Goal: Information Seeking & Learning: Compare options

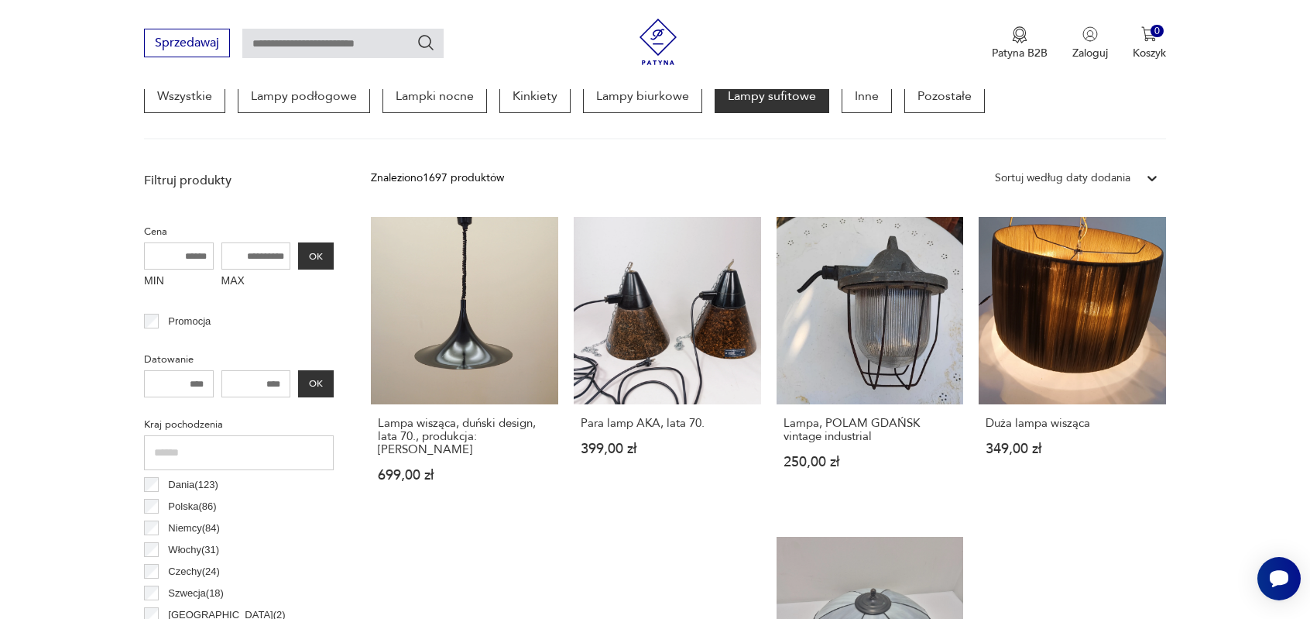
scroll to position [410, 0]
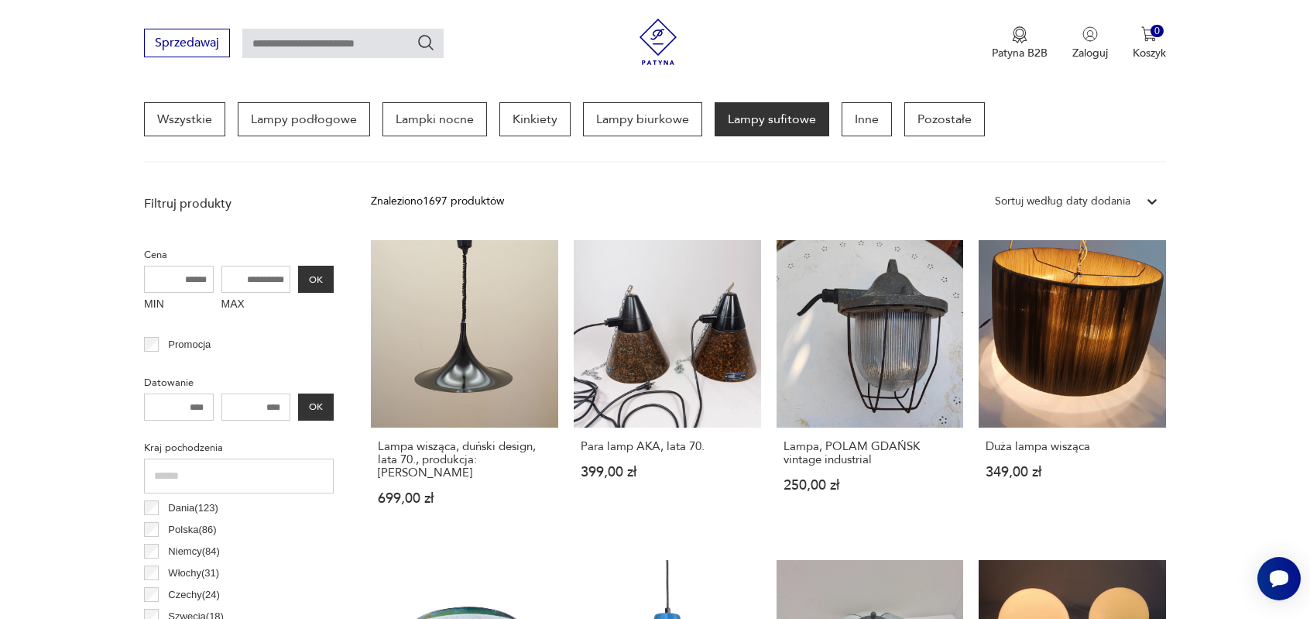
click at [254, 286] on input "MAX" at bounding box center [256, 279] width 70 height 27
type input "***"
click at [317, 276] on button "OK" at bounding box center [316, 279] width 36 height 27
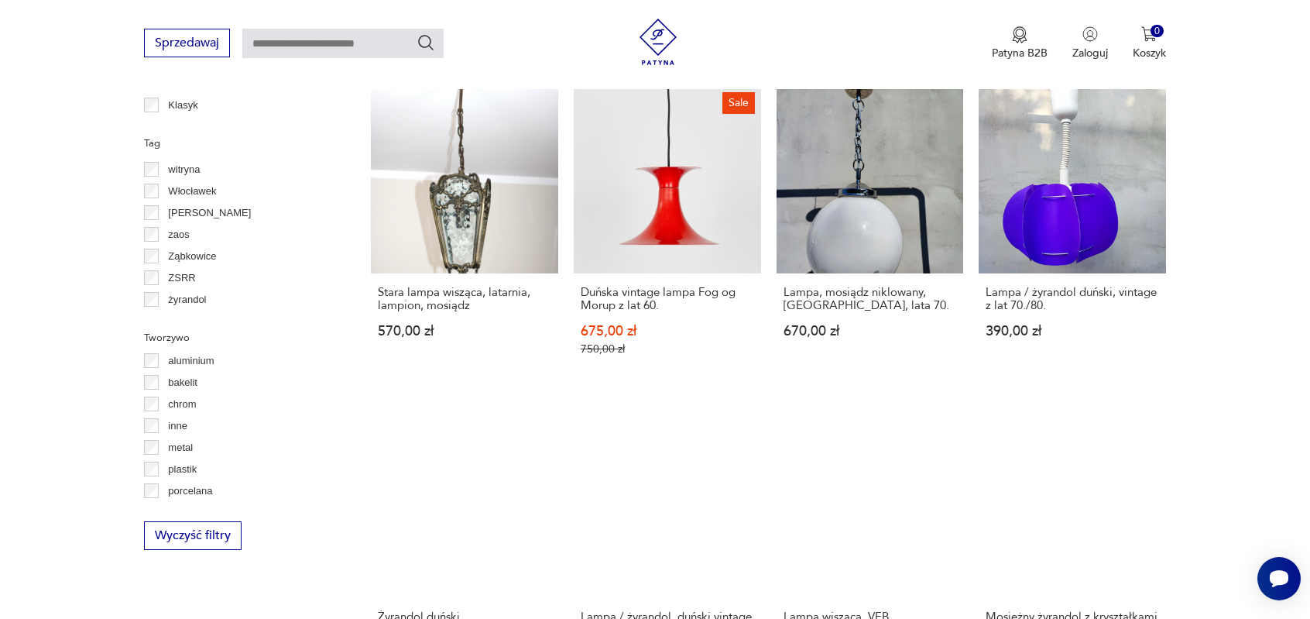
scroll to position [1603, 0]
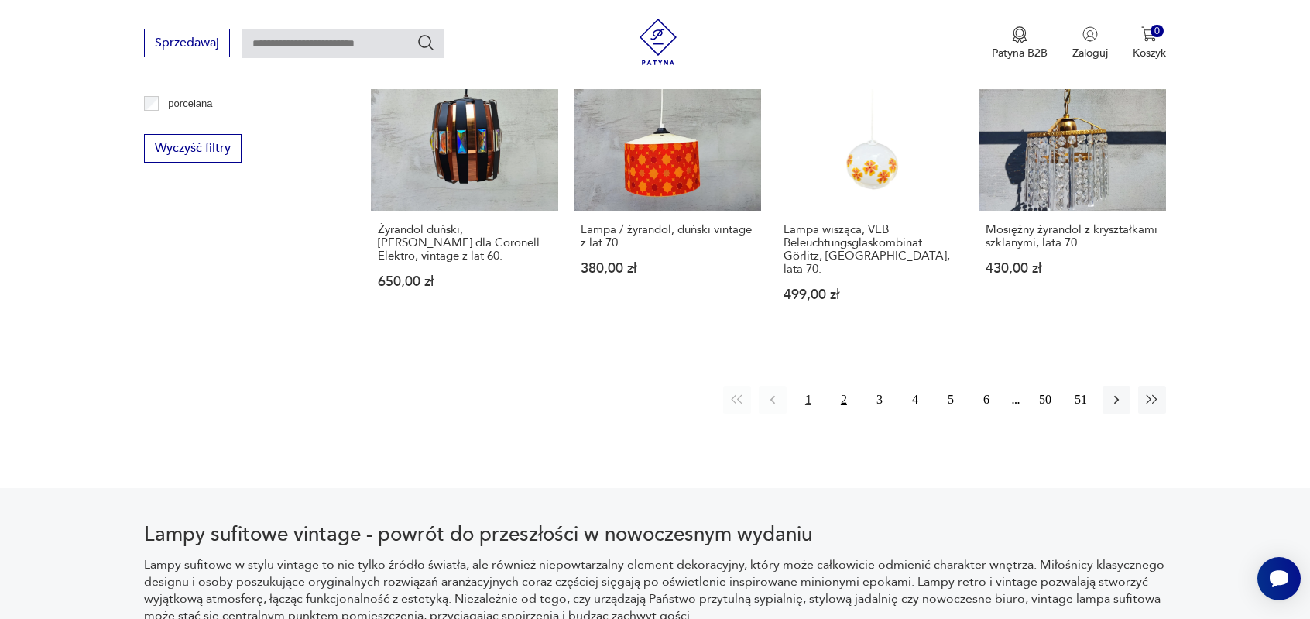
click at [844, 386] on button "2" at bounding box center [844, 400] width 28 height 28
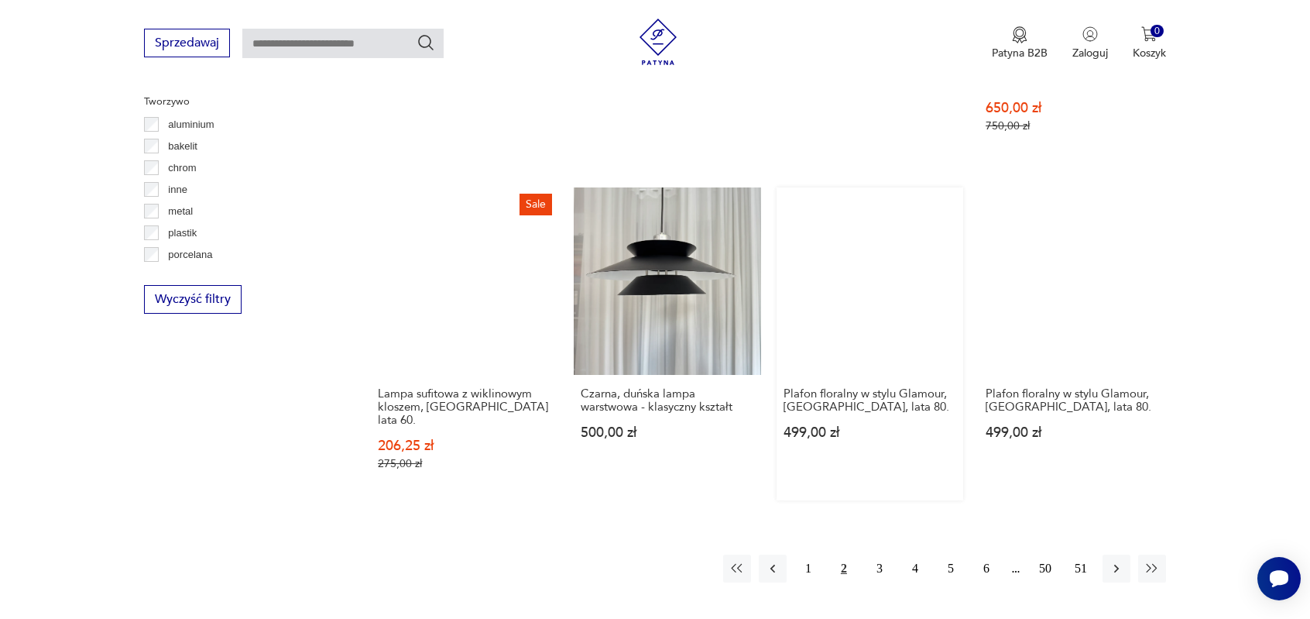
scroll to position [1603, 0]
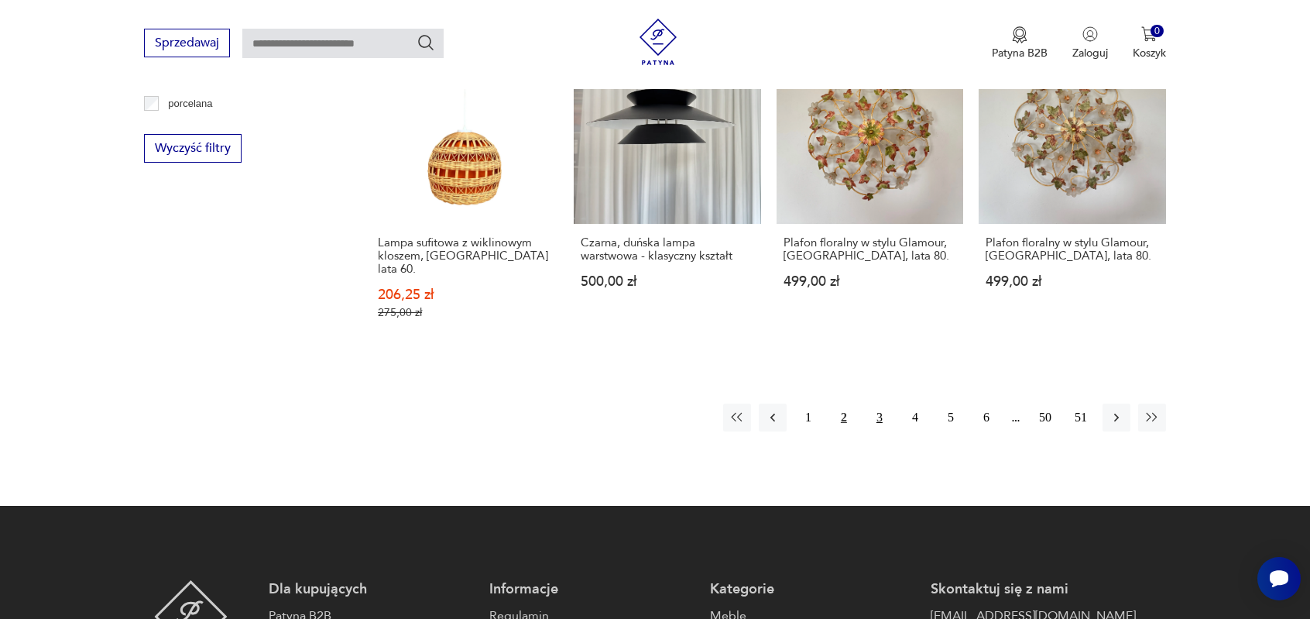
click at [872, 403] on button "3" at bounding box center [880, 417] width 28 height 28
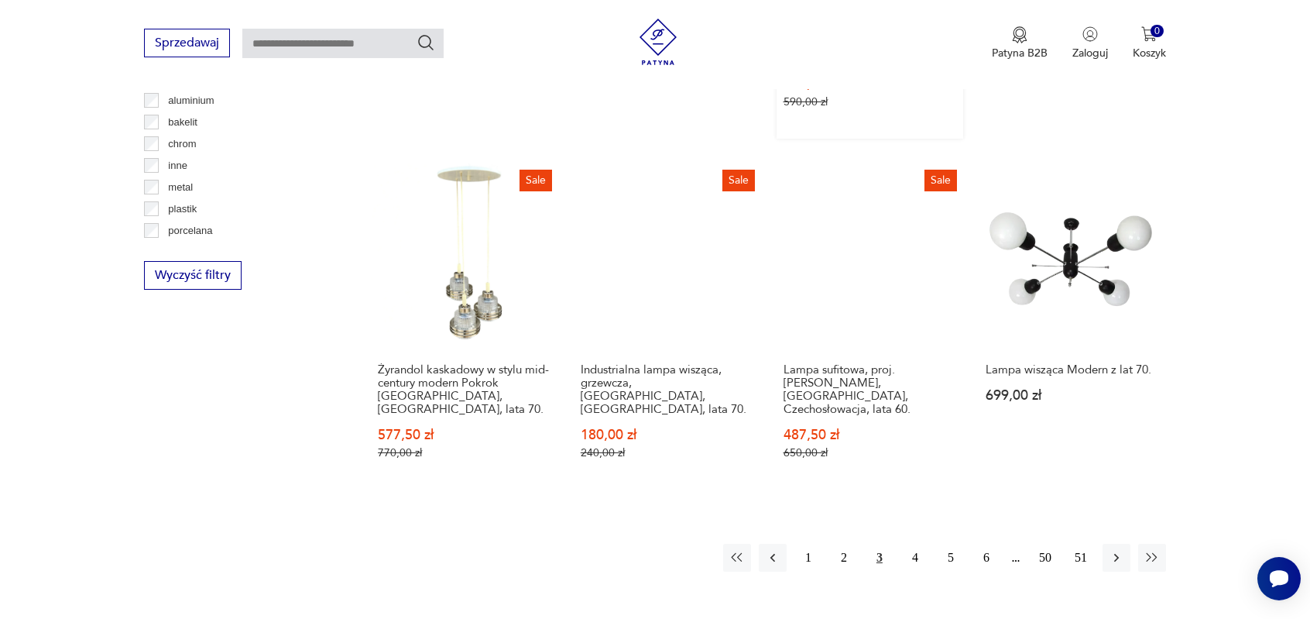
scroll to position [1681, 0]
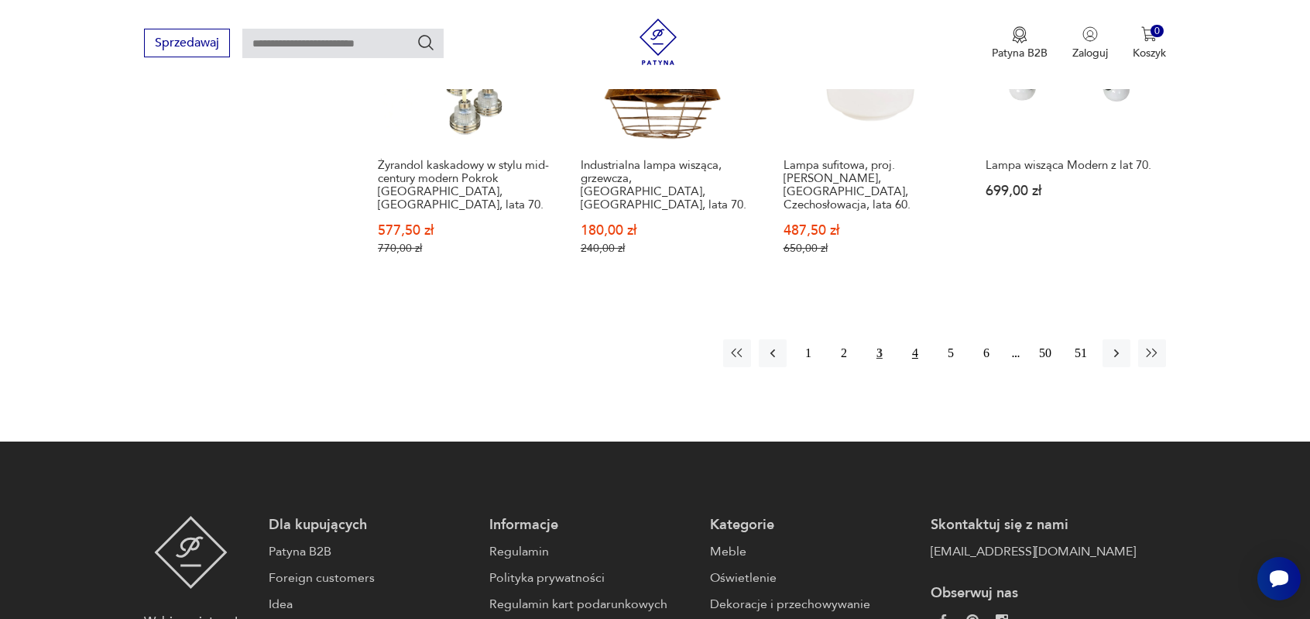
click at [919, 339] on button "4" at bounding box center [915, 353] width 28 height 28
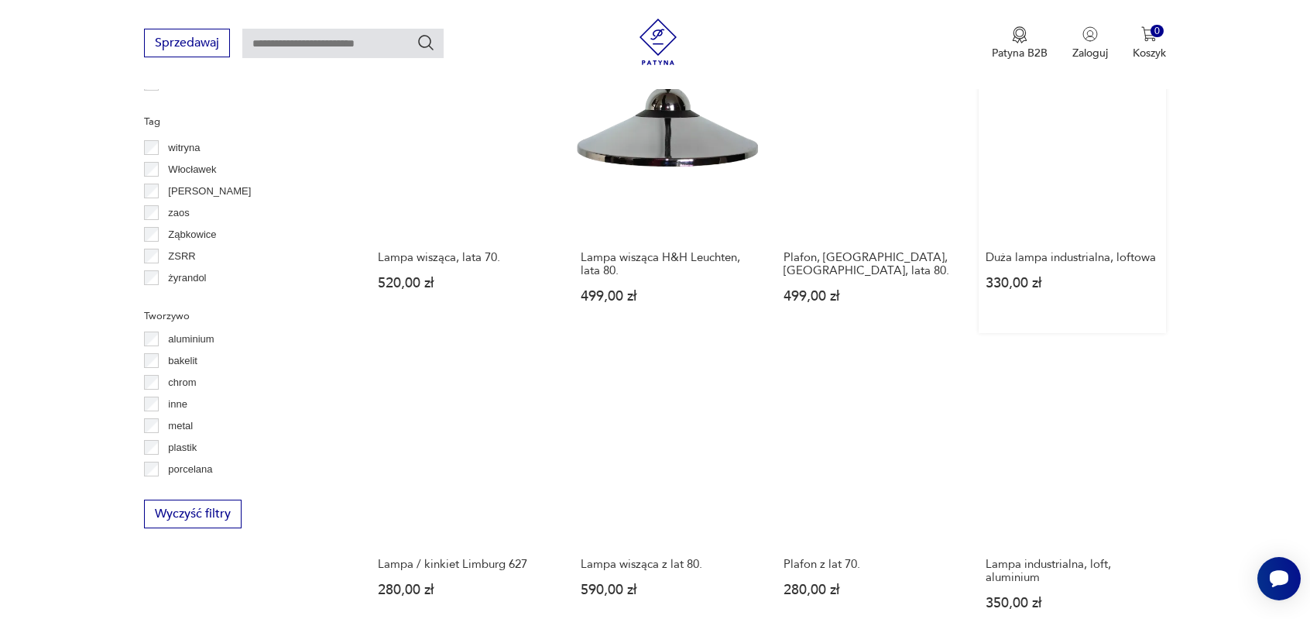
scroll to position [1448, 0]
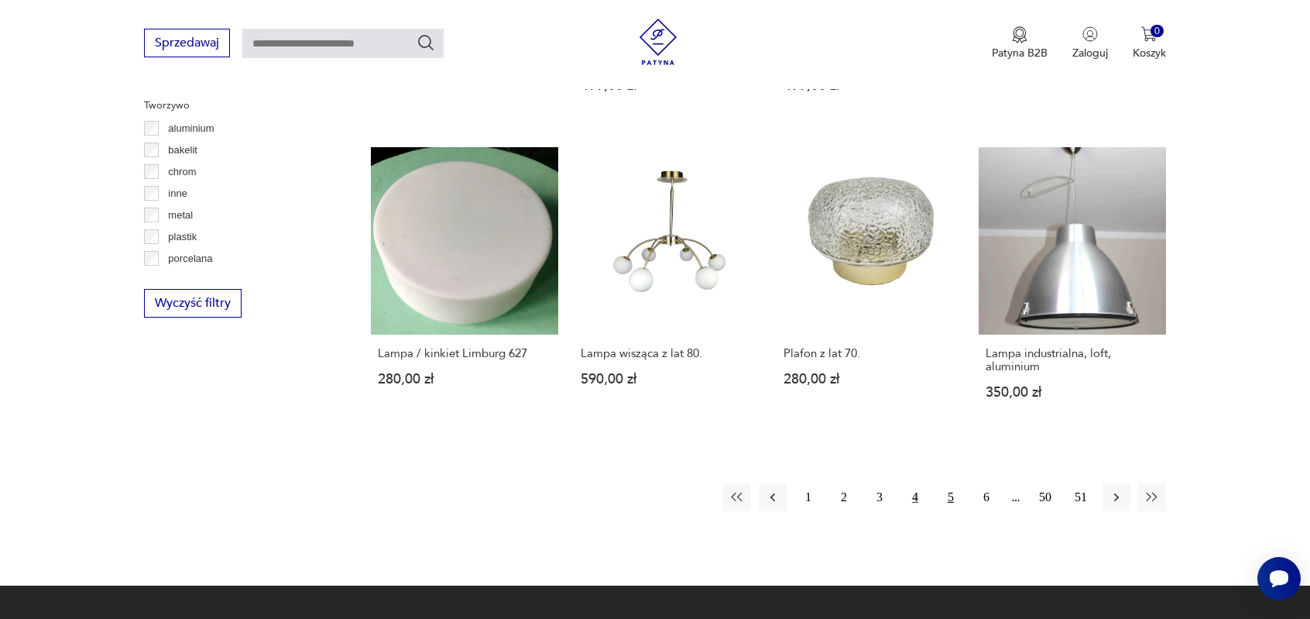
click at [952, 483] on button "5" at bounding box center [951, 497] width 28 height 28
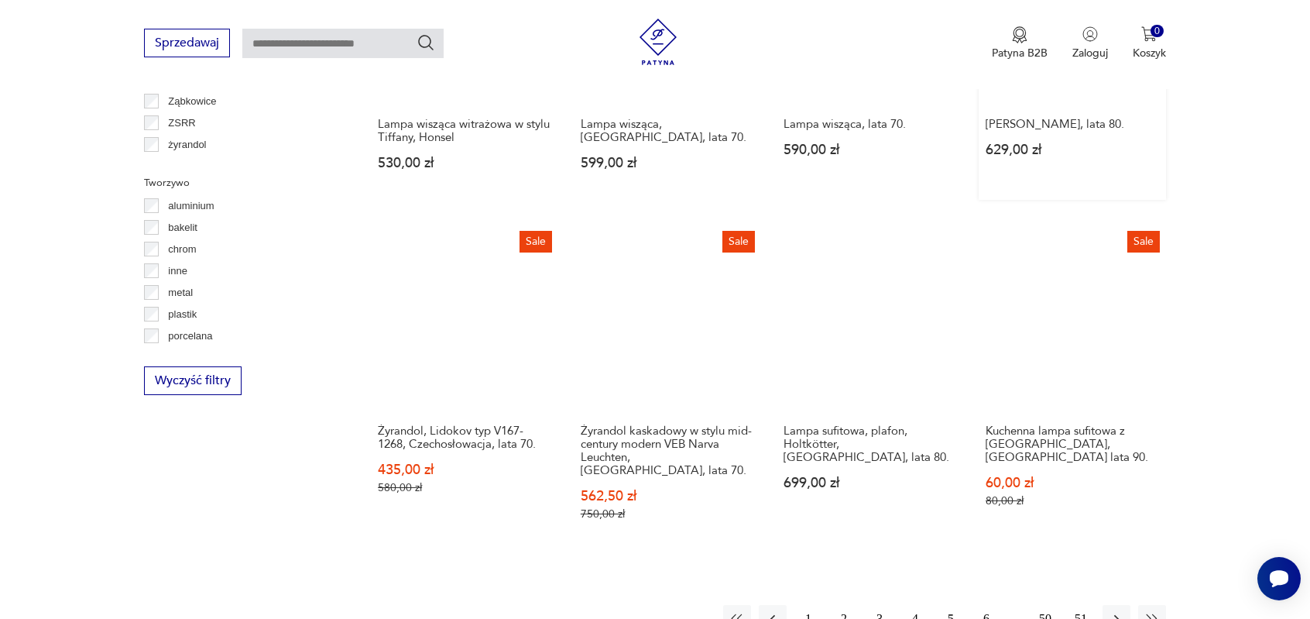
scroll to position [1526, 0]
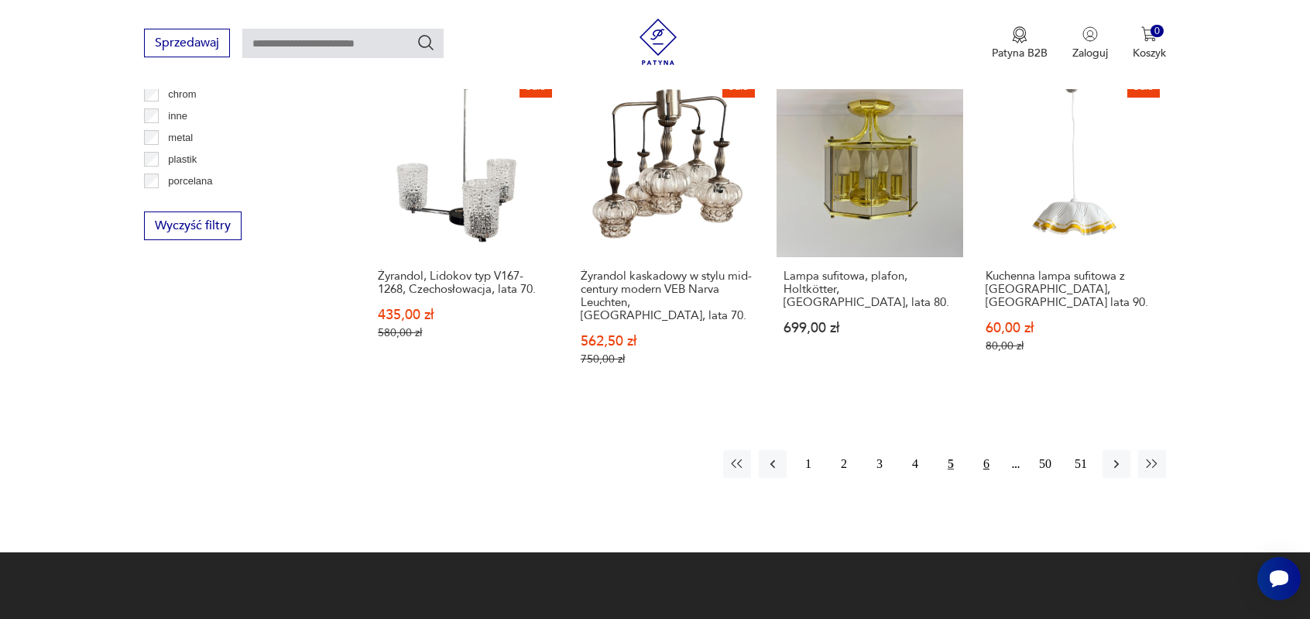
click at [988, 450] on button "6" at bounding box center [986, 464] width 28 height 28
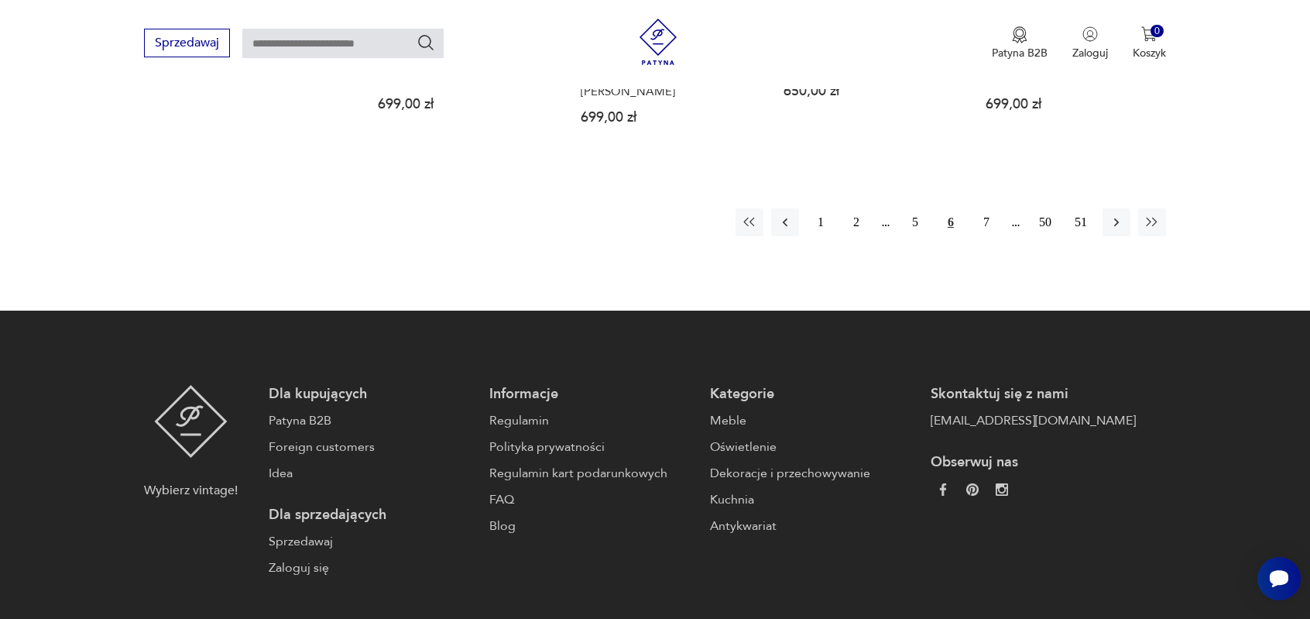
scroll to position [1502, 0]
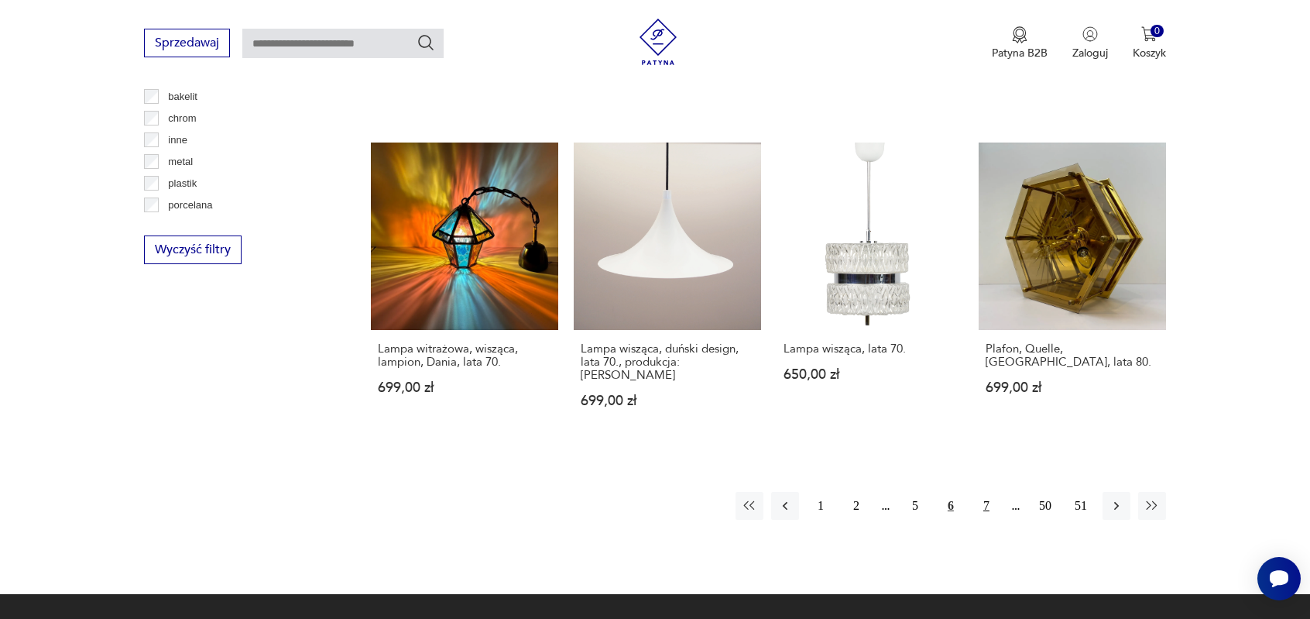
click at [986, 492] on button "7" at bounding box center [986, 506] width 28 height 28
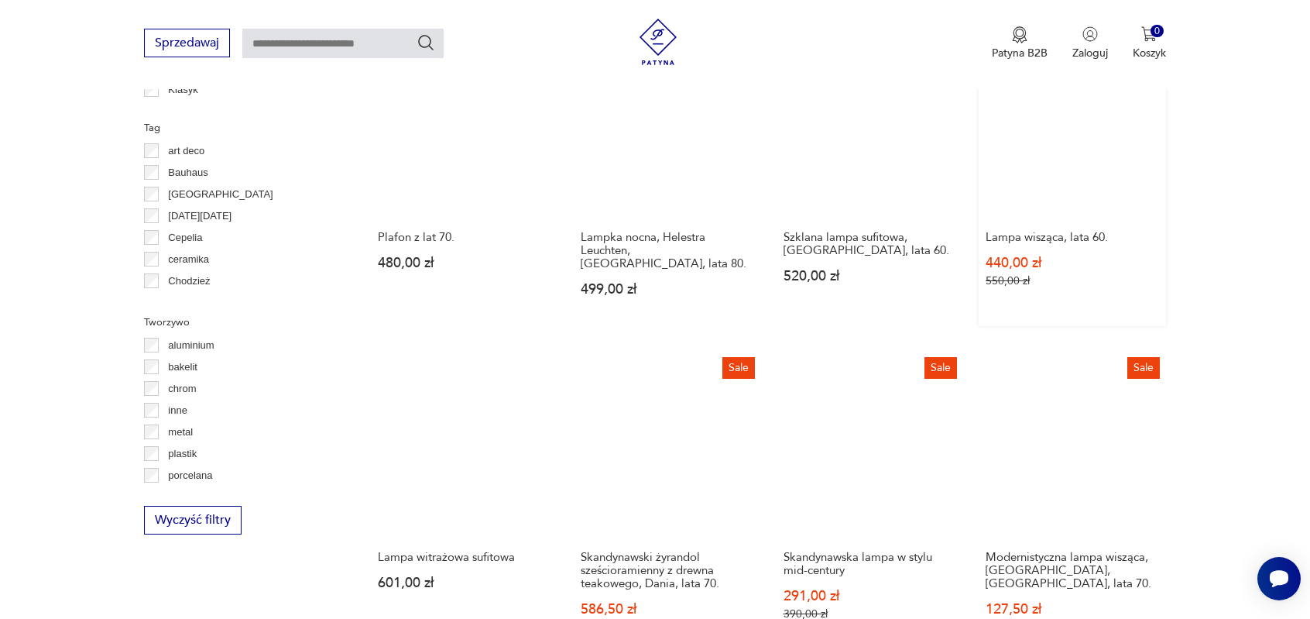
scroll to position [1448, 0]
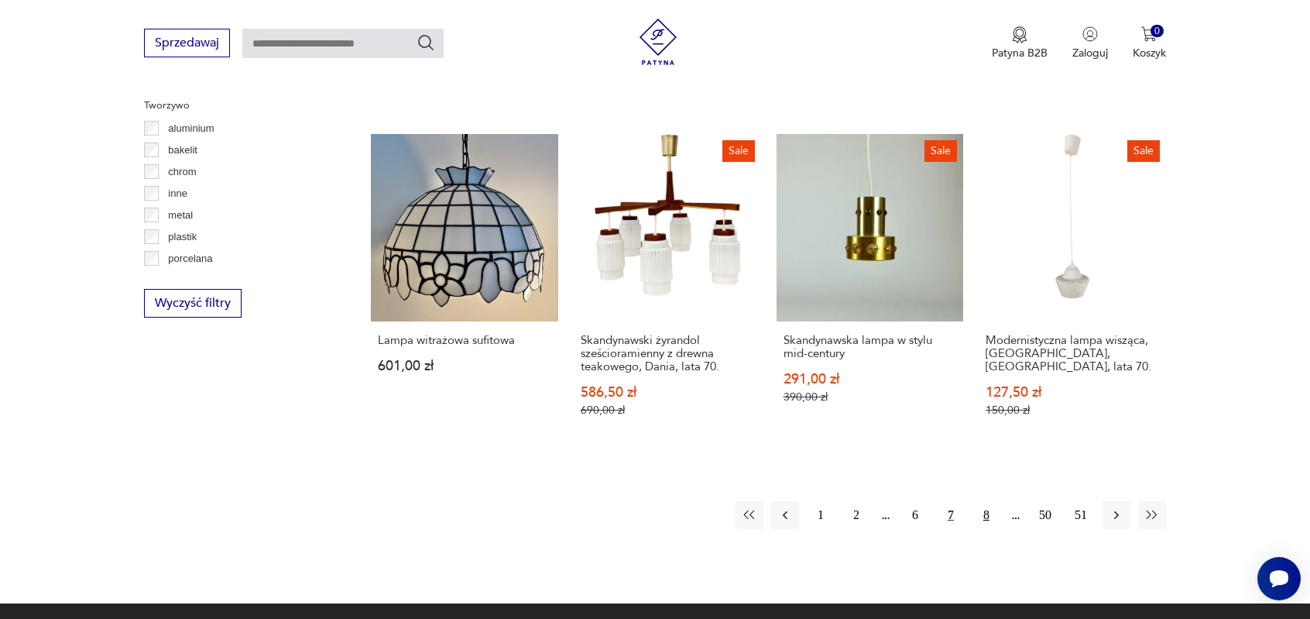
click at [989, 508] on button "8" at bounding box center [986, 515] width 28 height 28
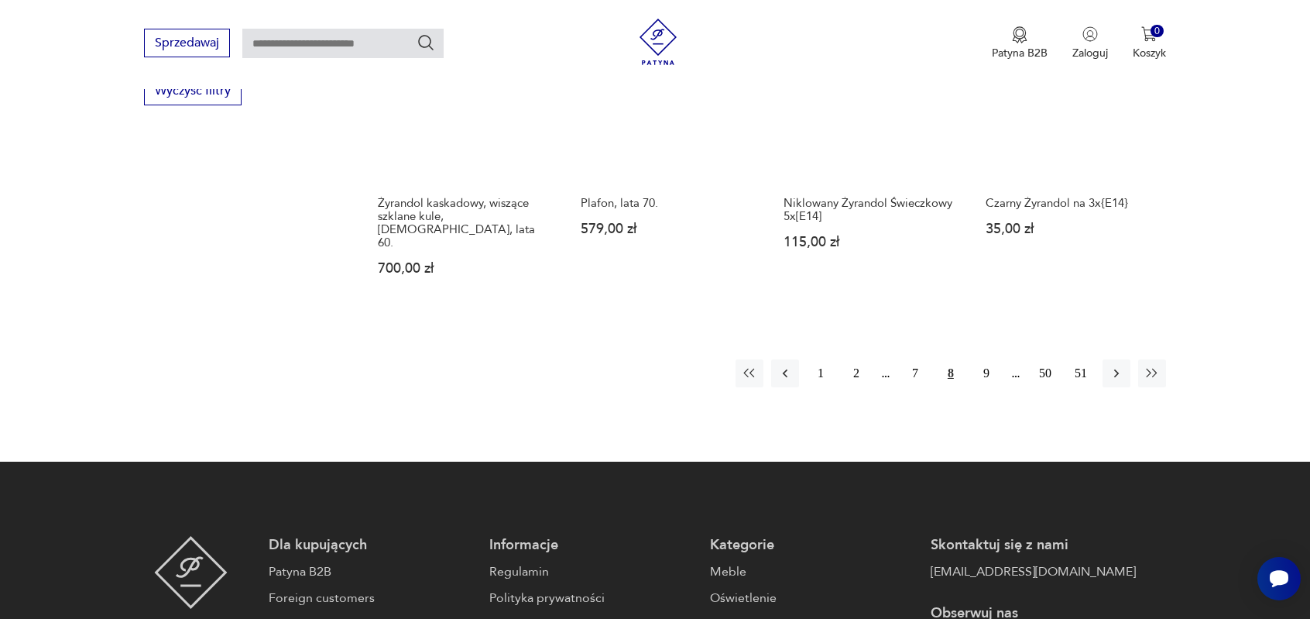
scroll to position [1681, 0]
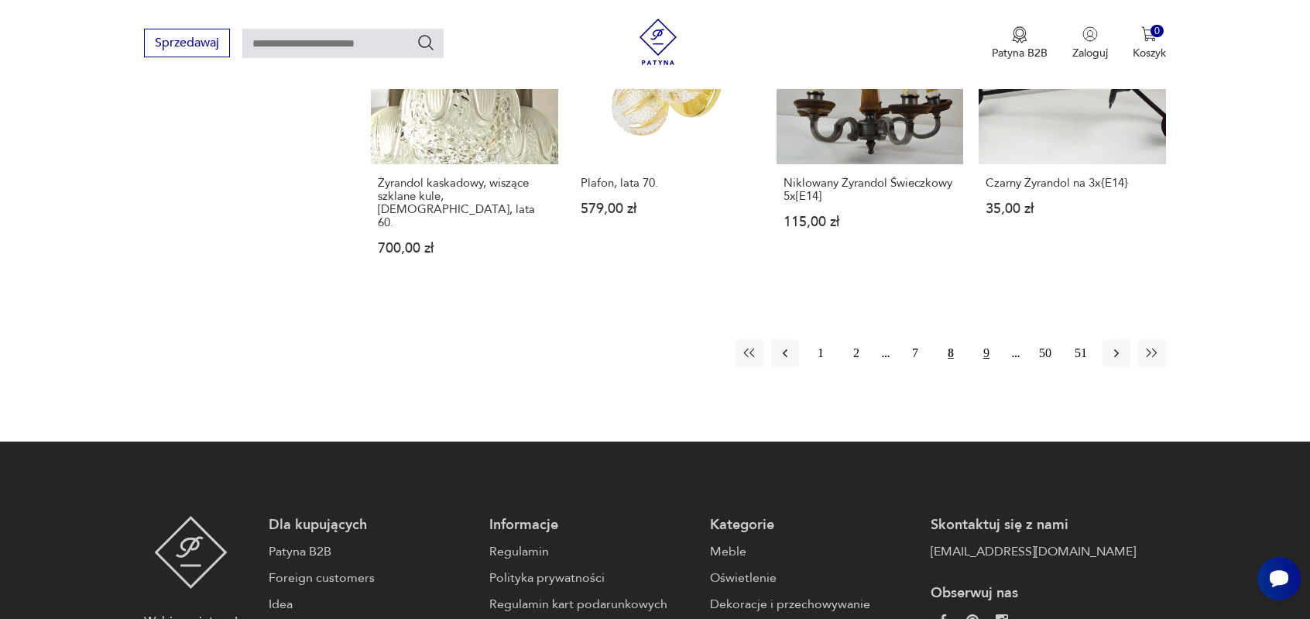
click at [982, 339] on button "9" at bounding box center [986, 353] width 28 height 28
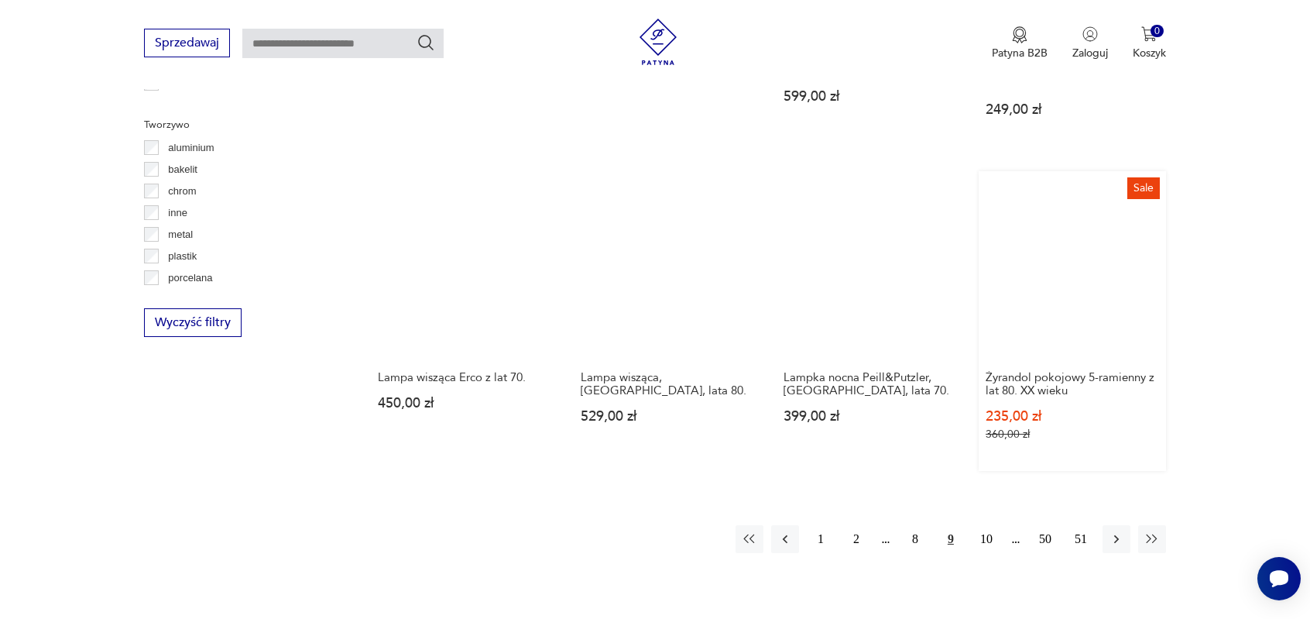
scroll to position [1448, 0]
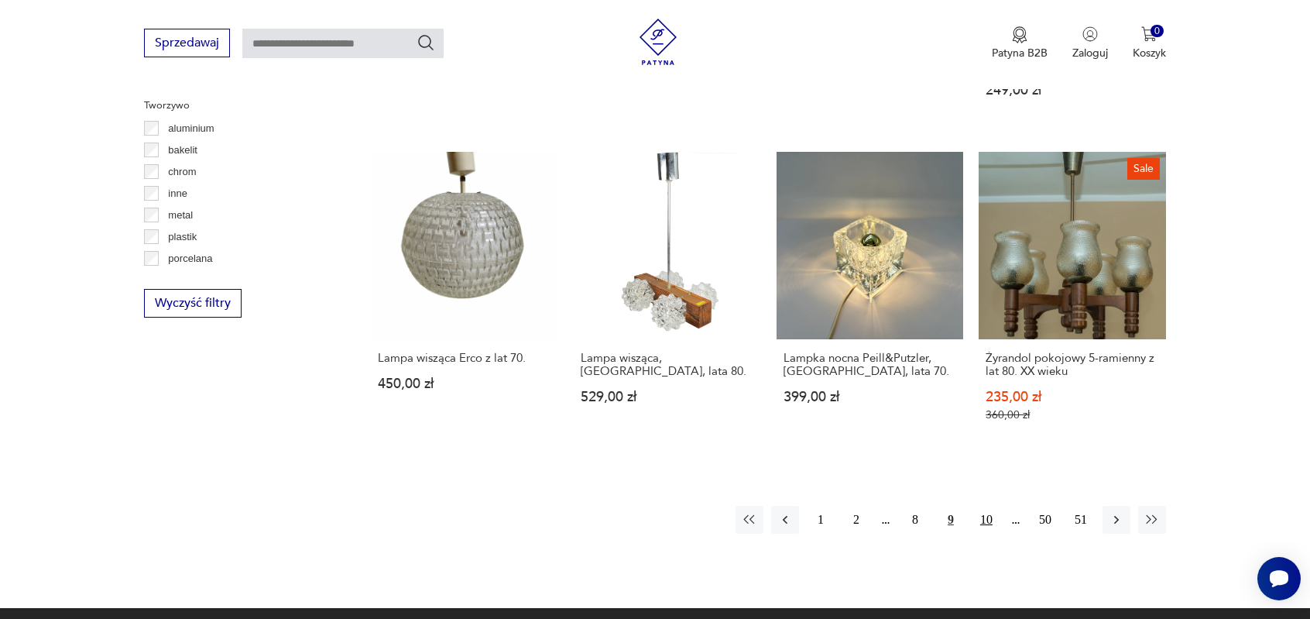
click at [989, 523] on button "10" at bounding box center [986, 520] width 28 height 28
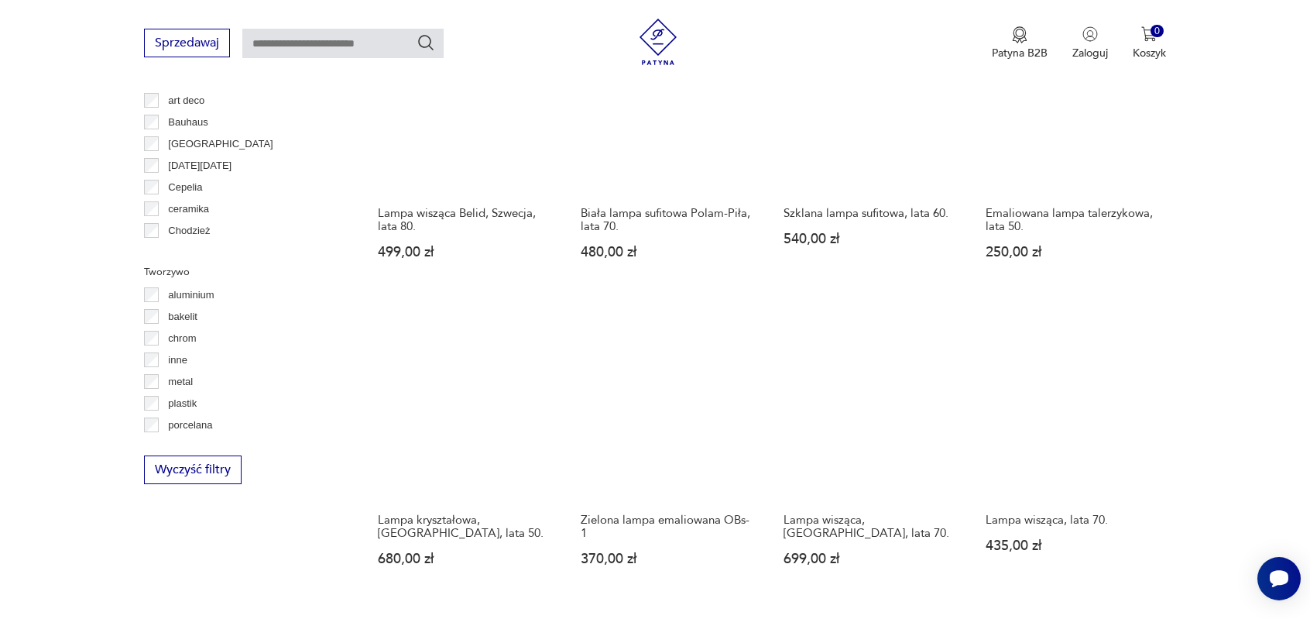
scroll to position [1448, 0]
